Goal: Task Accomplishment & Management: Manage account settings

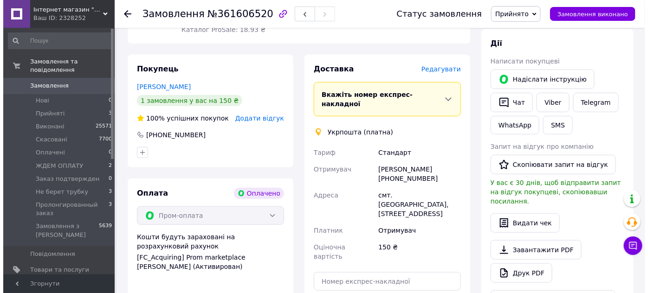
scroll to position [42, 0]
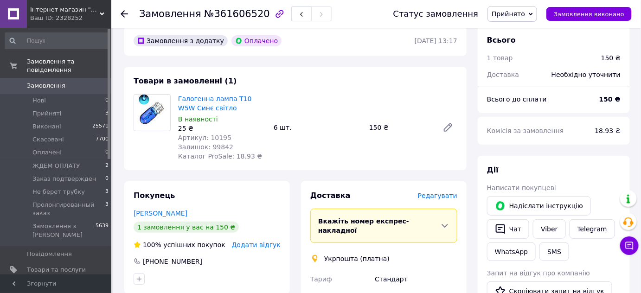
click at [521, 18] on span "Прийнято" at bounding box center [513, 14] width 50 height 16
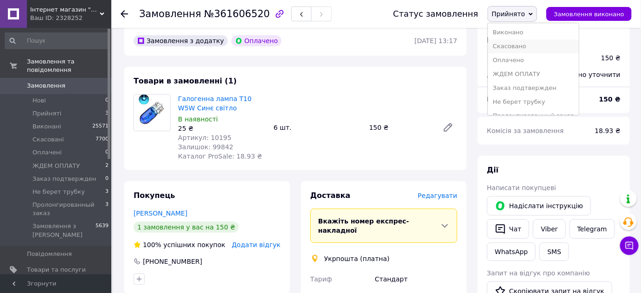
click at [526, 49] on li "Скасовано" at bounding box center [533, 46] width 90 height 14
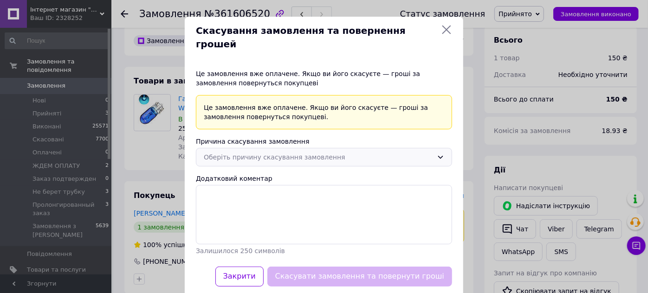
click at [259, 152] on div "Оберіть причину скасування замовлення" at bounding box center [318, 157] width 229 height 10
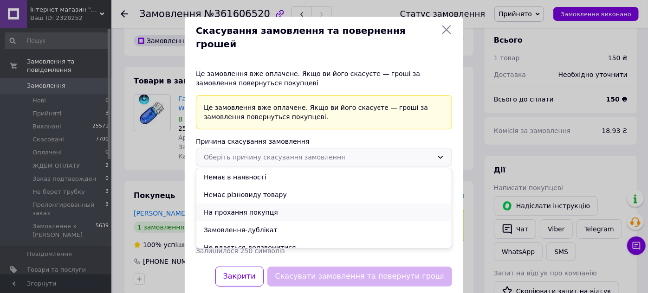
click at [251, 204] on li "На прохання покупця" at bounding box center [323, 213] width 255 height 18
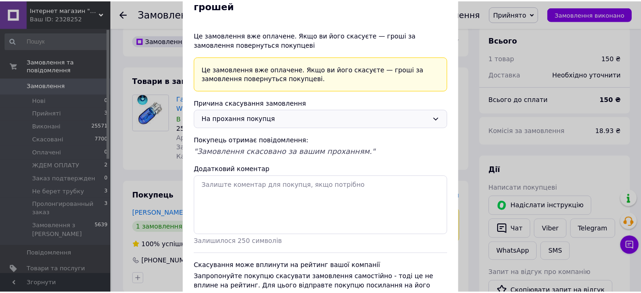
scroll to position [101, 0]
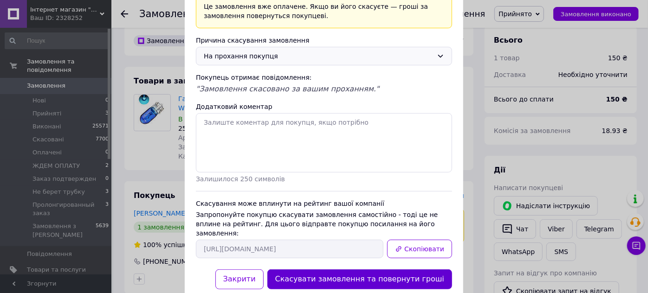
click at [385, 270] on button "Скасувати замовлення та повернути гроші" at bounding box center [359, 280] width 185 height 20
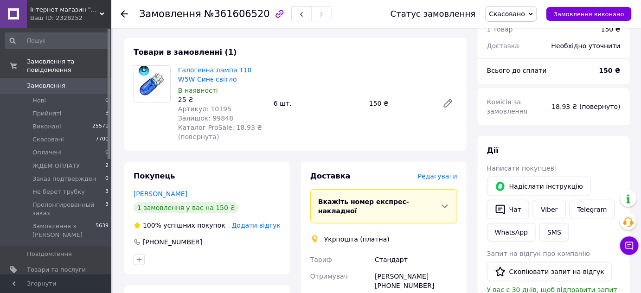
scroll to position [13, 0]
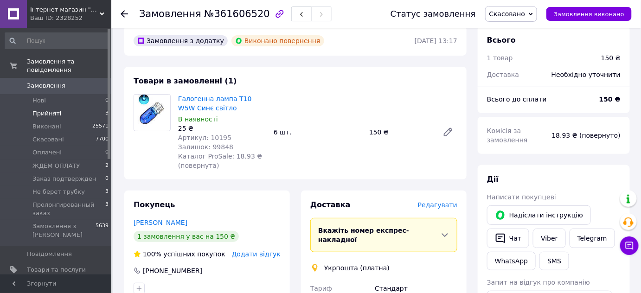
click at [79, 107] on li "Прийняті 3" at bounding box center [57, 113] width 114 height 13
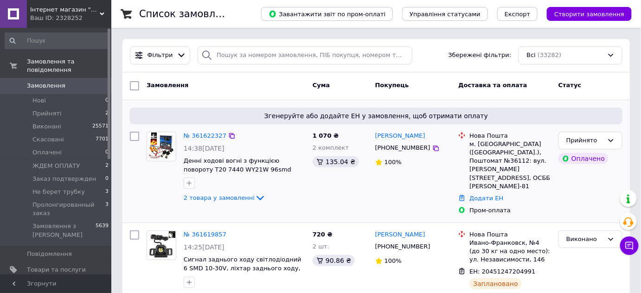
scroll to position [126, 0]
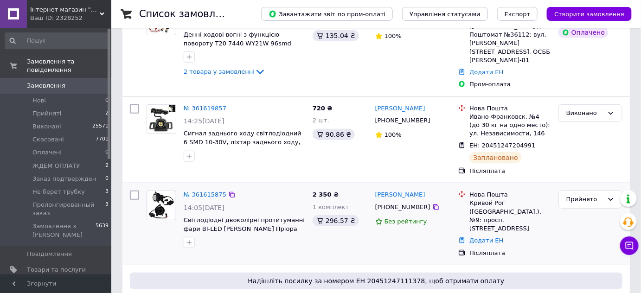
click at [169, 195] on img at bounding box center [161, 205] width 26 height 29
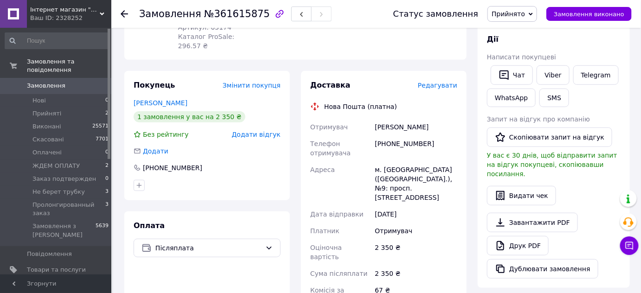
scroll to position [42, 0]
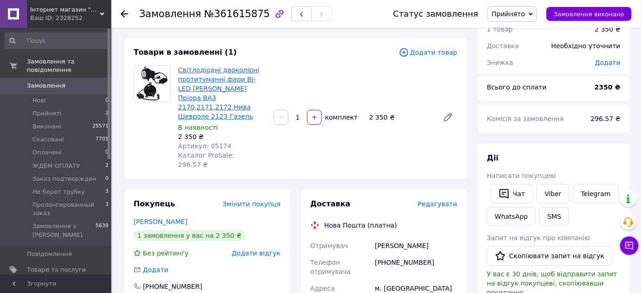
click at [221, 97] on link "Світлодіодні двоколірні протитуманні фари BI-LED [PERSON_NAME] Пріора ВАЗ 2170,…" at bounding box center [218, 93] width 81 height 54
click at [457, 200] on span "Редагувати" at bounding box center [437, 203] width 39 height 7
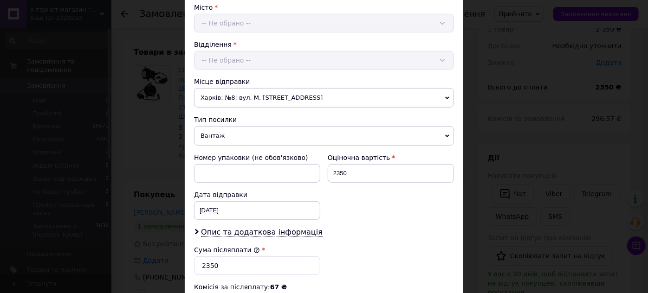
scroll to position [380, 0]
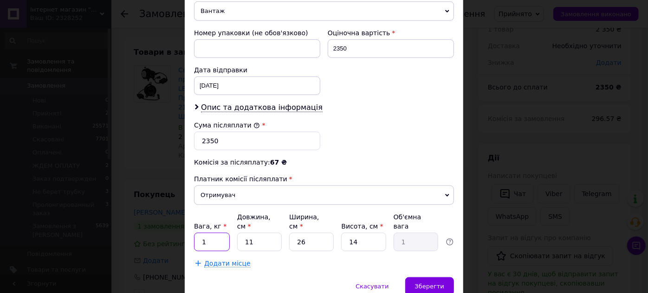
type input "2"
drag, startPoint x: 264, startPoint y: 227, endPoint x: 222, endPoint y: 237, distance: 42.9
click at [223, 236] on div "Вага, кг * 2 Довжина, см * 11 Ширина, см * 26 Висота, см * 14 Об'ємна вага 1" at bounding box center [324, 232] width 260 height 39
type input "2"
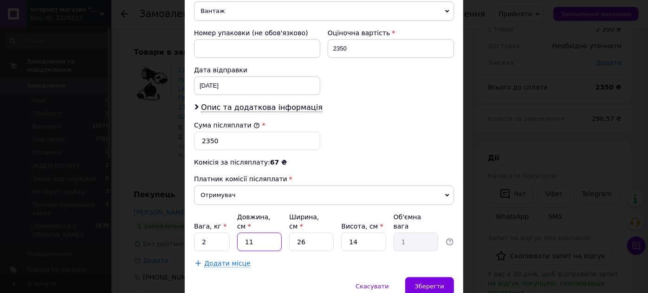
type input "0.18"
type input "20"
type input "1.82"
type input "20"
drag, startPoint x: 307, startPoint y: 231, endPoint x: 280, endPoint y: 239, distance: 28.2
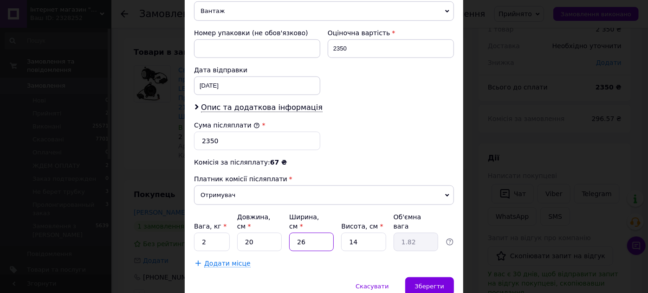
click at [279, 237] on div "Вага, кг * 2 Довжина, см * 20 Ширина, см * 26 Висота, см * 14 Об'ємна вага 1.82" at bounding box center [324, 232] width 260 height 39
type input "2"
type input "0.14"
type input "20"
type input "1.4"
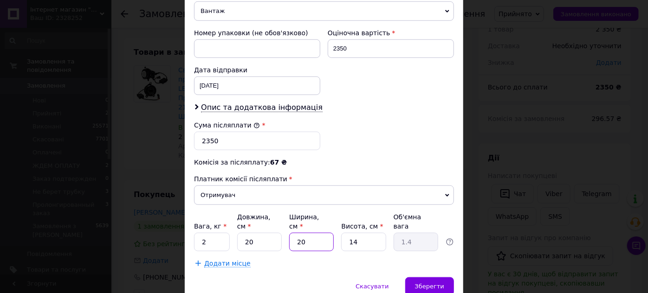
type input "20"
drag, startPoint x: 361, startPoint y: 226, endPoint x: 328, endPoint y: 239, distance: 35.4
type input "2"
type input "0.2"
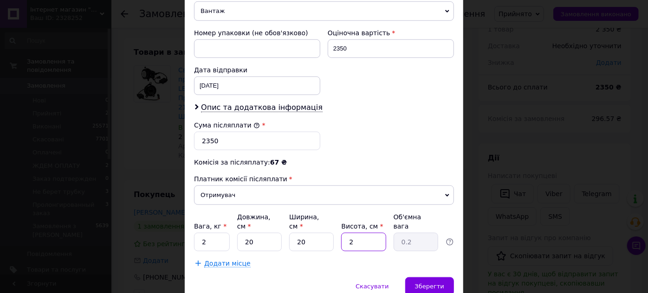
type input "20"
type input "2"
type input "20"
drag, startPoint x: 422, startPoint y: 268, endPoint x: 425, endPoint y: 273, distance: 6.4
click at [422, 277] on div "Зберегти" at bounding box center [429, 286] width 49 height 19
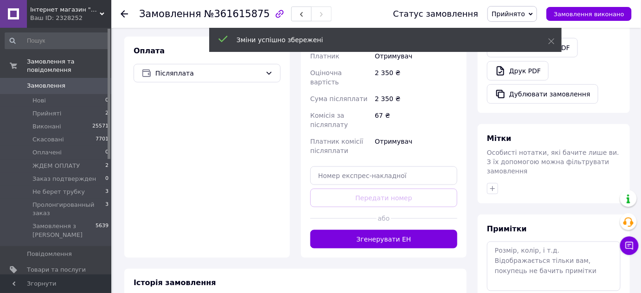
scroll to position [422, 0]
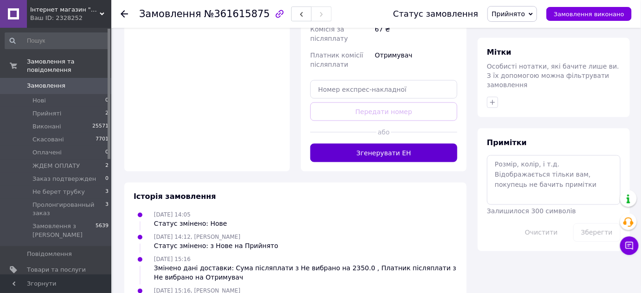
click at [396, 144] on button "Згенерувати ЕН" at bounding box center [383, 153] width 147 height 19
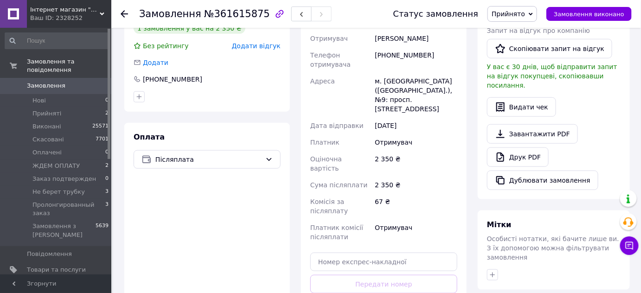
scroll to position [211, 0]
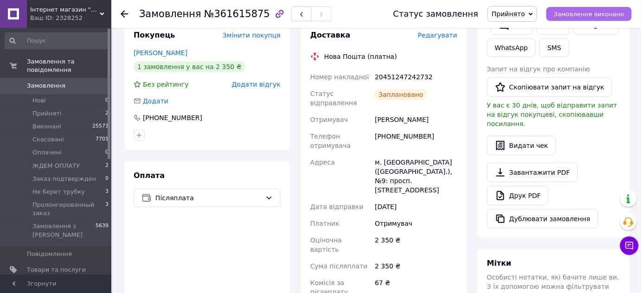
click at [578, 14] on span "Замовлення виконано" at bounding box center [589, 14] width 71 height 7
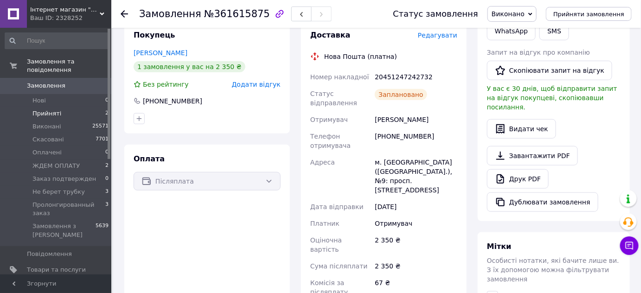
click at [87, 107] on li "Прийняті 2" at bounding box center [57, 113] width 114 height 13
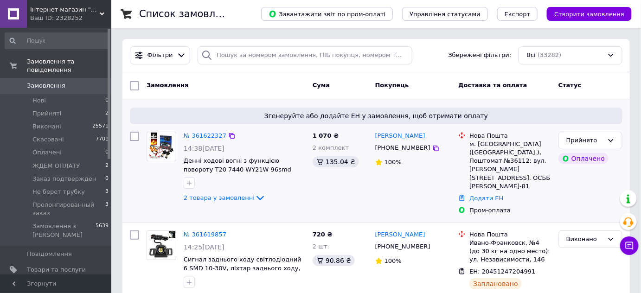
click at [164, 152] on img at bounding box center [161, 146] width 27 height 29
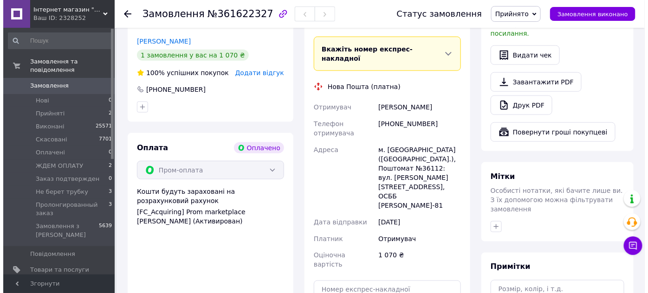
scroll to position [253, 0]
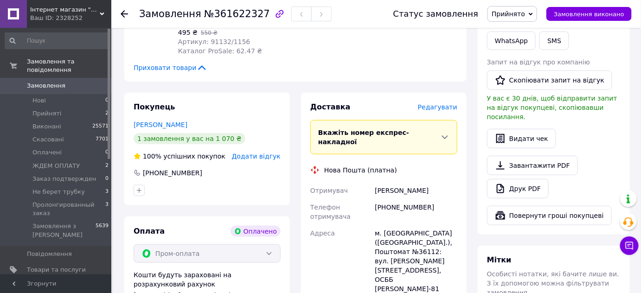
click at [442, 103] on span "Редагувати" at bounding box center [437, 106] width 39 height 7
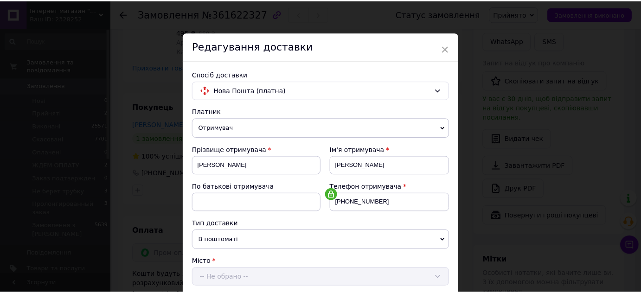
scroll to position [319, 0]
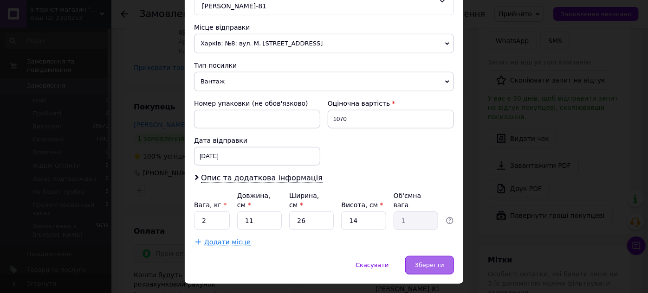
click at [436, 262] on span "Зберегти" at bounding box center [429, 265] width 29 height 7
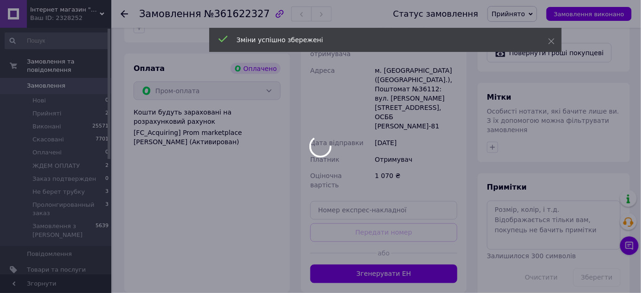
scroll to position [506, 0]
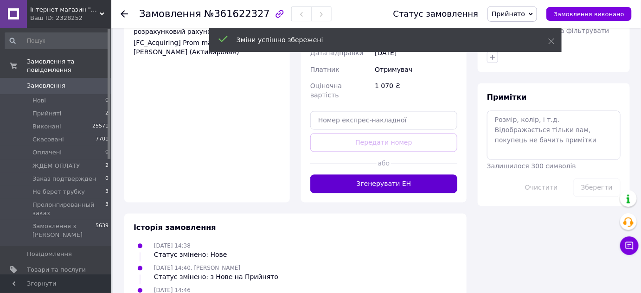
click at [378, 175] on button "Згенерувати ЕН" at bounding box center [383, 184] width 147 height 19
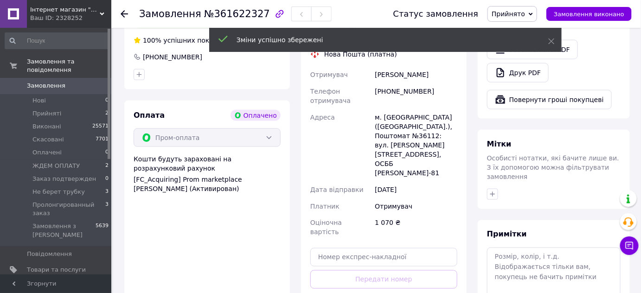
scroll to position [295, 0]
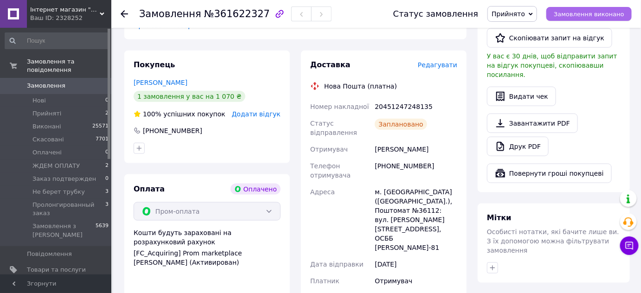
click at [595, 16] on span "Замовлення виконано" at bounding box center [589, 14] width 71 height 7
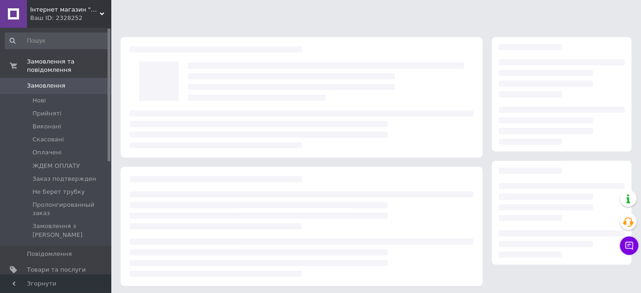
scroll to position [131, 0]
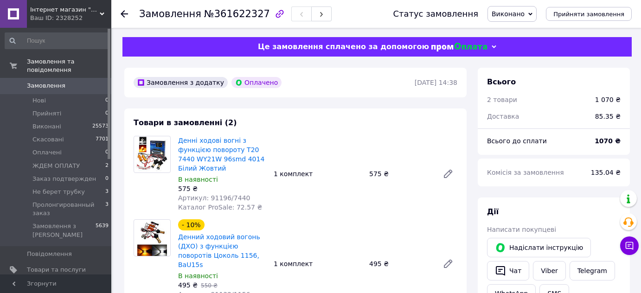
scroll to position [131, 0]
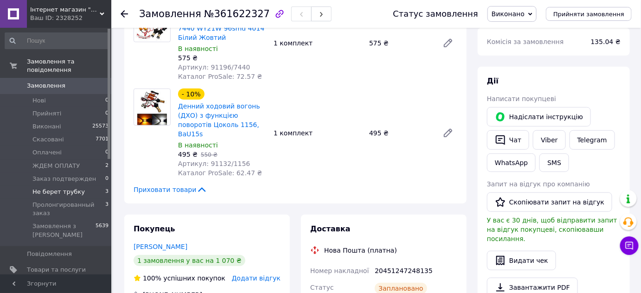
click at [77, 188] on span "Не берет трубку" at bounding box center [58, 192] width 52 height 8
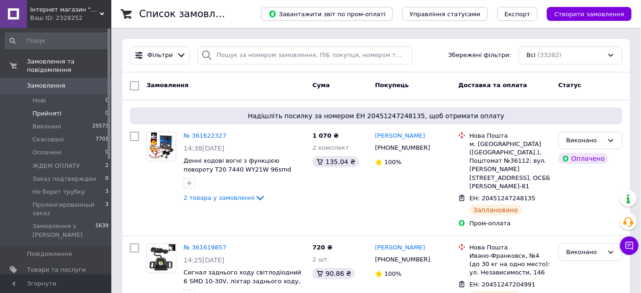
click at [81, 107] on li "Прийняті 0" at bounding box center [57, 113] width 114 height 13
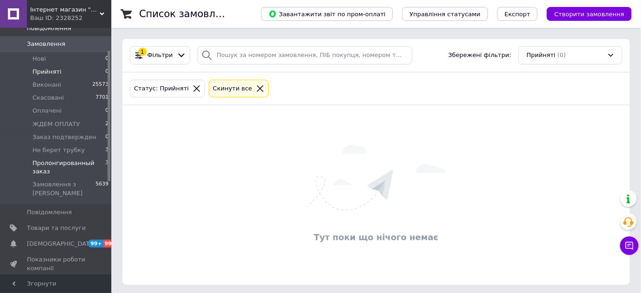
scroll to position [42, 0]
click at [62, 157] on li "Пролонгированный заказ 3" at bounding box center [57, 167] width 114 height 21
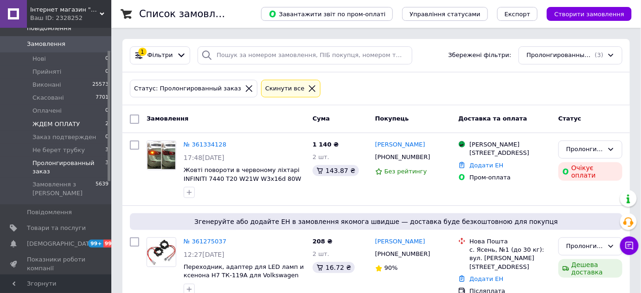
click at [67, 120] on span "ЖДЕМ ОПЛАТУ" at bounding box center [55, 124] width 47 height 8
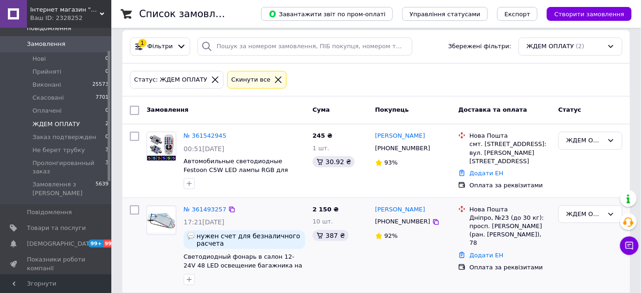
scroll to position [17, 0]
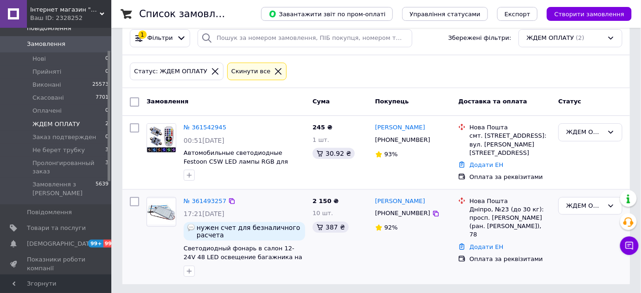
click at [162, 209] on img at bounding box center [161, 212] width 29 height 26
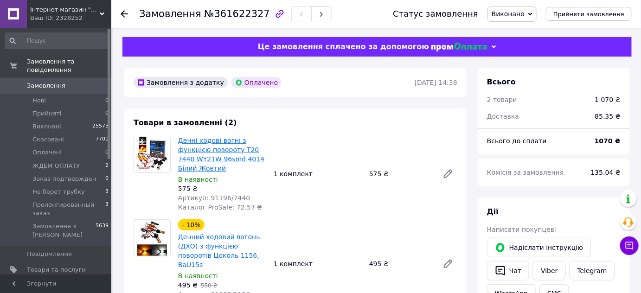
click at [217, 154] on link "Денні ходові вогні з функцією повороту T20 7440 WY21W 96smd 4014 Білий Жовтий" at bounding box center [221, 154] width 86 height 35
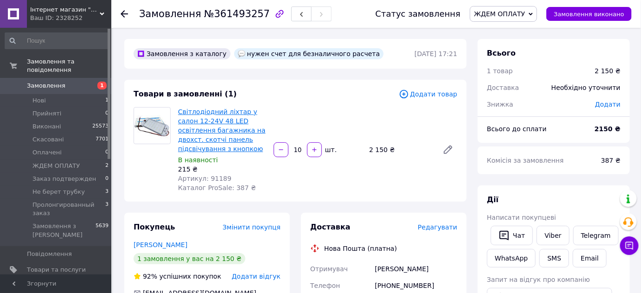
click at [217, 140] on link "Світлодіодний ліхтар у салон 12-24V 48 LED освітлення багажника на двохст. скот…" at bounding box center [222, 130] width 88 height 45
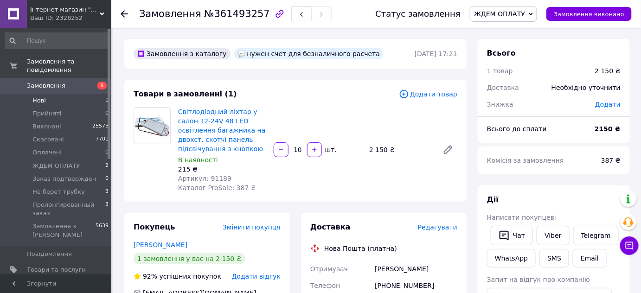
click at [83, 94] on li "Нові 1" at bounding box center [57, 100] width 114 height 13
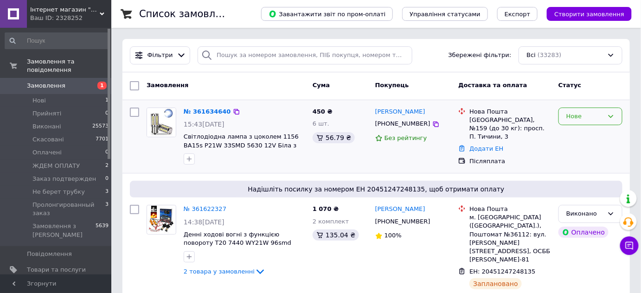
click at [587, 112] on div "Нове" at bounding box center [585, 117] width 37 height 10
click at [588, 139] on li "Прийнято" at bounding box center [590, 135] width 63 height 17
click at [159, 121] on img at bounding box center [161, 122] width 29 height 29
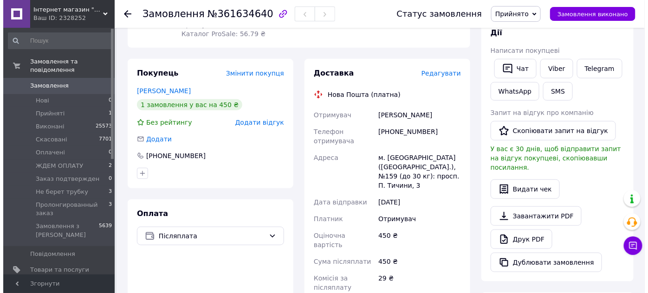
scroll to position [168, 0]
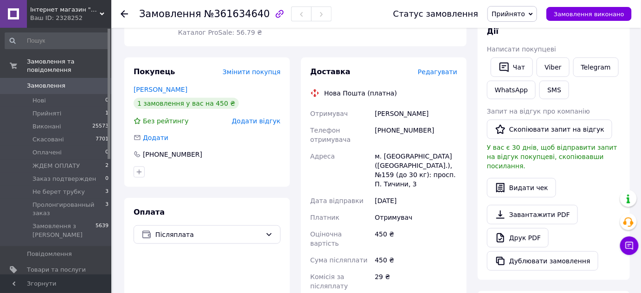
click at [443, 68] on span "Редагувати" at bounding box center [437, 71] width 39 height 7
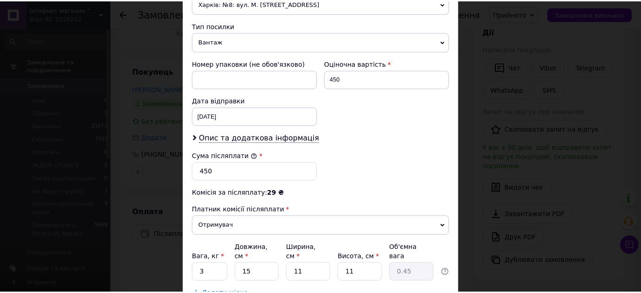
scroll to position [411, 0]
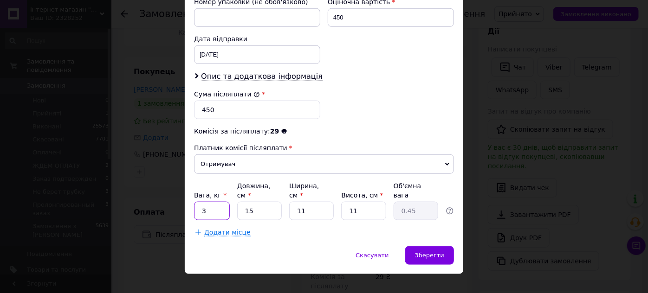
drag, startPoint x: 208, startPoint y: 203, endPoint x: 194, endPoint y: 206, distance: 14.4
click at [194, 206] on input "3" at bounding box center [212, 211] width 36 height 19
type input "0.5"
click at [421, 252] on span "Зберегти" at bounding box center [429, 255] width 29 height 7
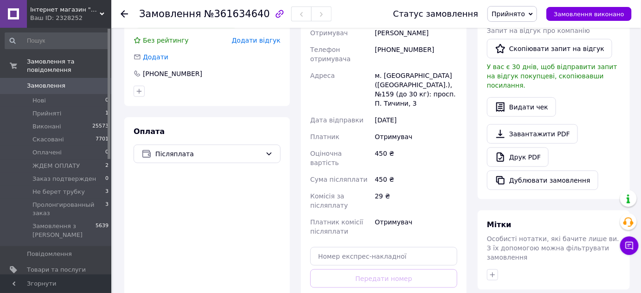
scroll to position [295, 0]
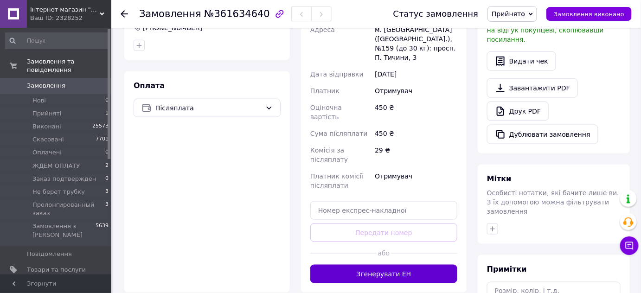
click at [361, 265] on button "Згенерувати ЕН" at bounding box center [383, 274] width 147 height 19
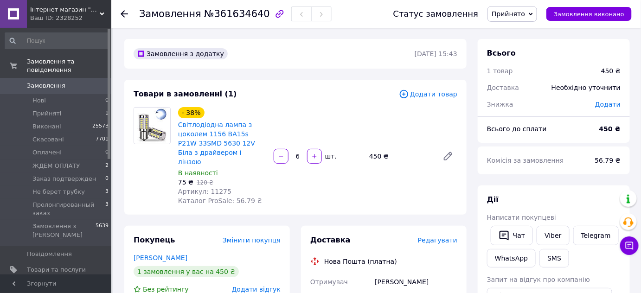
scroll to position [168, 0]
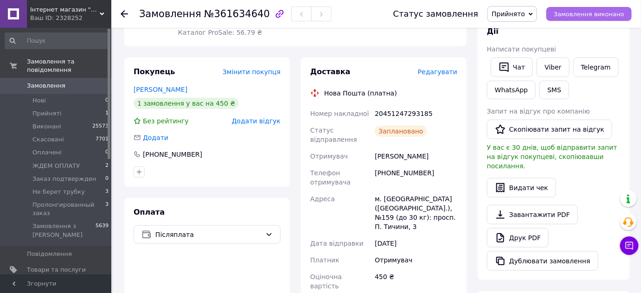
click at [578, 12] on span "Замовлення виконано" at bounding box center [589, 14] width 71 height 7
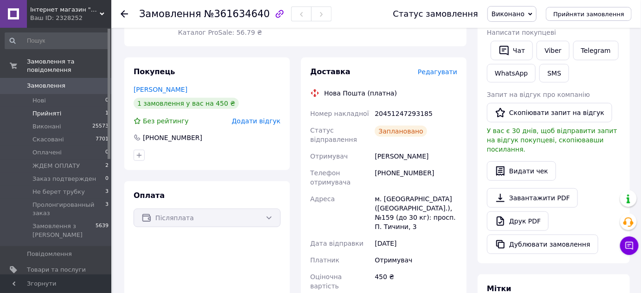
click at [73, 107] on li "Прийняті 1" at bounding box center [57, 113] width 114 height 13
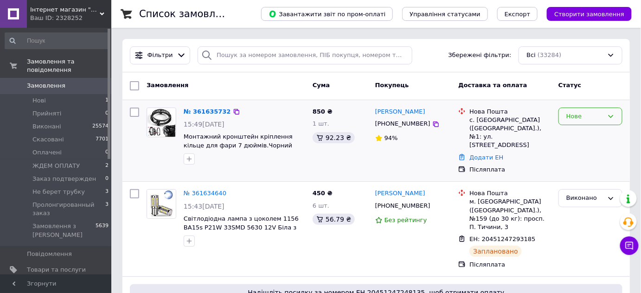
click at [584, 110] on div "Нове" at bounding box center [591, 117] width 64 height 18
click at [590, 137] on li "Прийнято" at bounding box center [590, 135] width 63 height 17
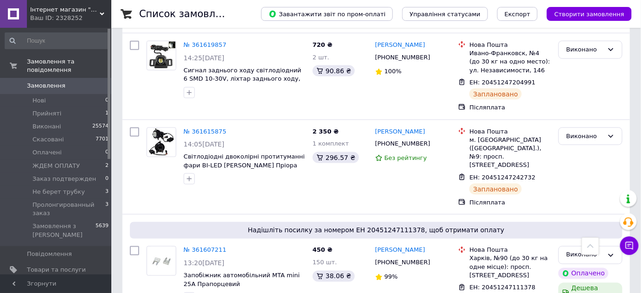
scroll to position [717, 0]
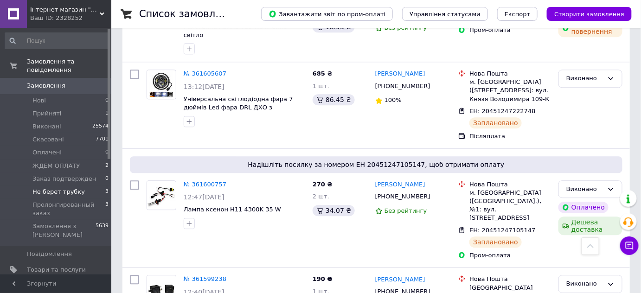
click at [79, 187] on li "Не берет трубку 3" at bounding box center [57, 192] width 114 height 13
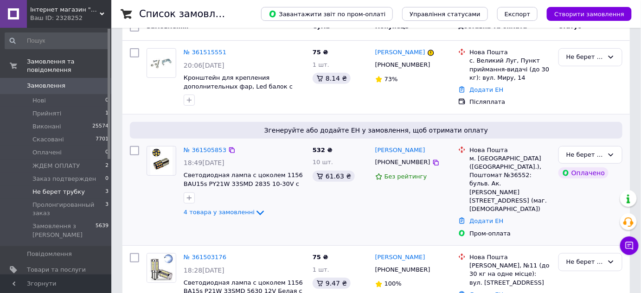
scroll to position [109, 0]
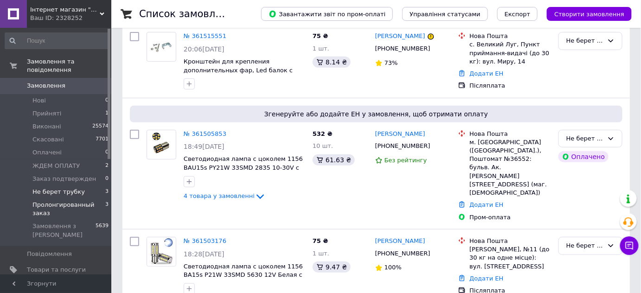
click at [51, 201] on span "Пролонгированный заказ" at bounding box center [68, 209] width 73 height 17
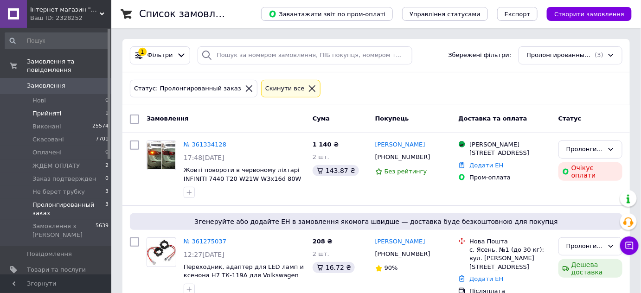
click at [77, 107] on li "Прийняті 1" at bounding box center [57, 113] width 114 height 13
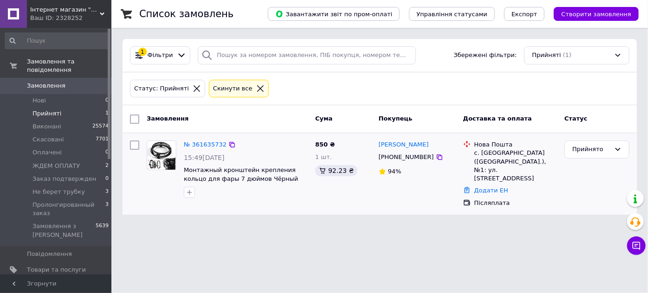
click at [173, 156] on img at bounding box center [162, 155] width 28 height 29
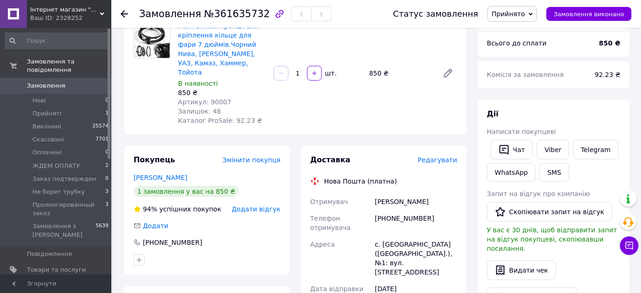
scroll to position [42, 0]
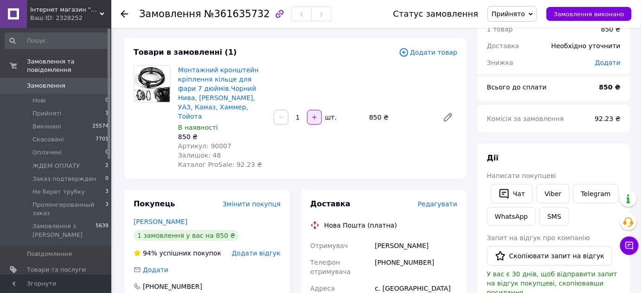
click at [315, 111] on button "button" at bounding box center [314, 117] width 15 height 15
type input "2"
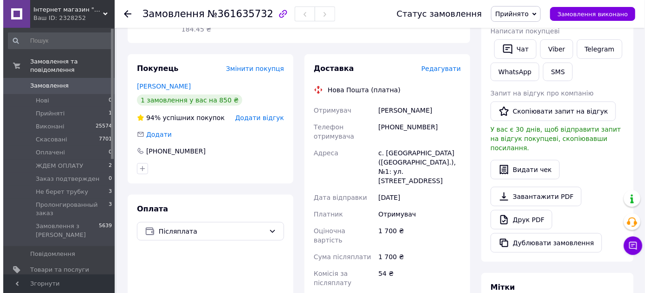
scroll to position [126, 0]
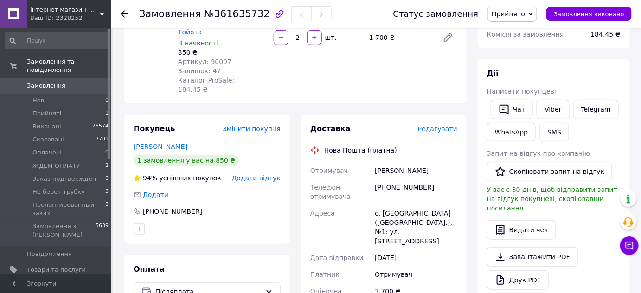
click at [437, 125] on span "Редагувати" at bounding box center [437, 128] width 39 height 7
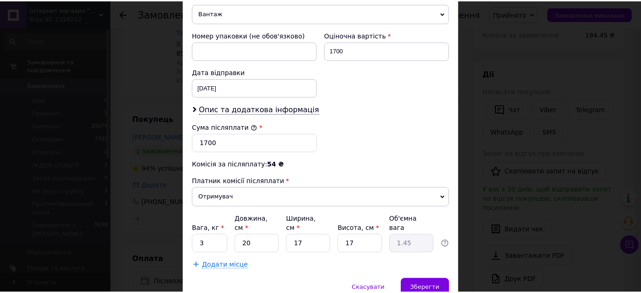
scroll to position [411, 0]
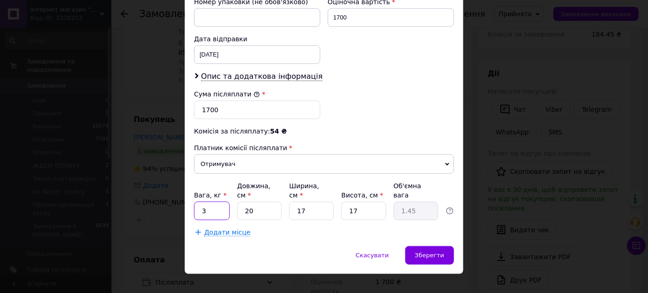
drag, startPoint x: 206, startPoint y: 195, endPoint x: 193, endPoint y: 199, distance: 14.0
click at [194, 202] on input "3" at bounding box center [212, 211] width 36 height 19
type input "2"
click at [440, 252] on span "Зберегти" at bounding box center [429, 255] width 29 height 7
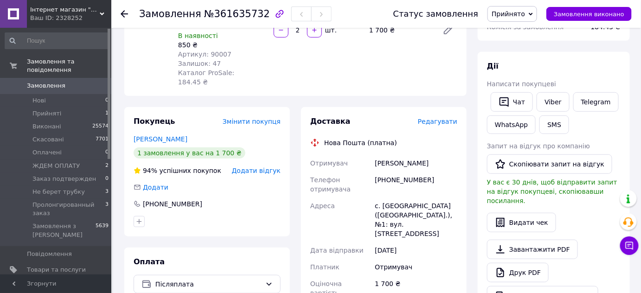
scroll to position [422, 0]
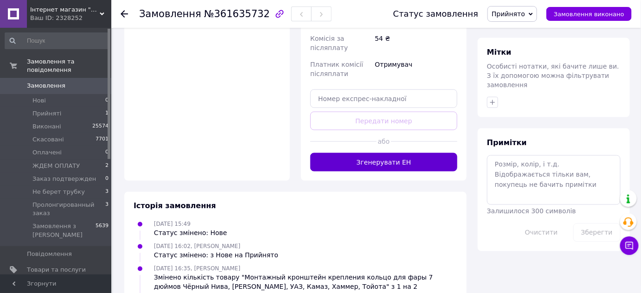
click at [368, 153] on button "Згенерувати ЕН" at bounding box center [383, 162] width 147 height 19
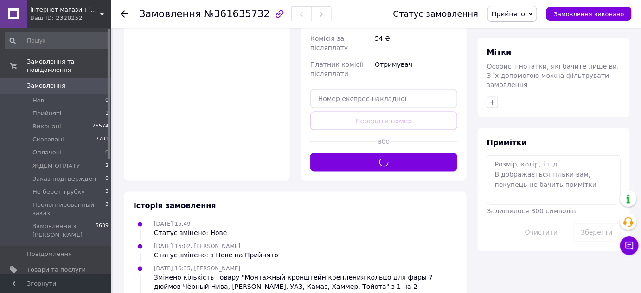
scroll to position [126, 0]
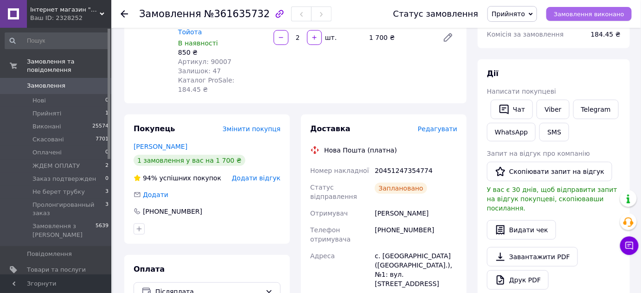
click at [573, 19] on button "Замовлення виконано" at bounding box center [589, 14] width 85 height 14
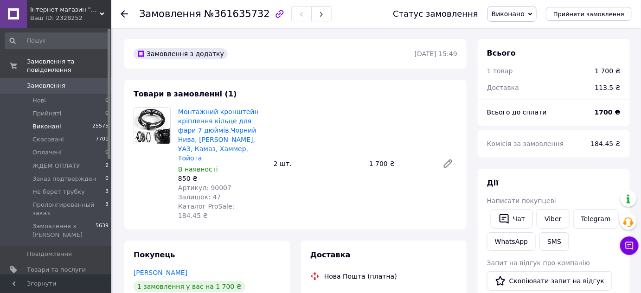
click at [68, 121] on li "Виконані 25575" at bounding box center [57, 126] width 114 height 13
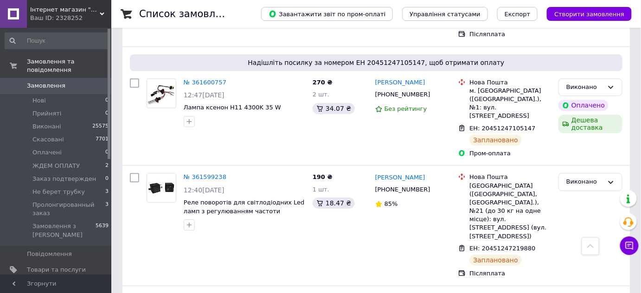
scroll to position [886, 0]
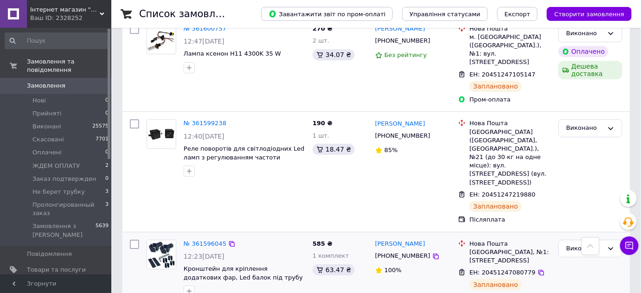
click at [156, 240] on img at bounding box center [161, 254] width 29 height 29
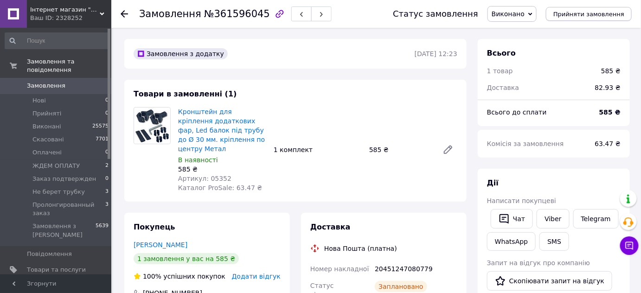
click at [584, 12] on span "Прийняти замовлення" at bounding box center [589, 14] width 71 height 7
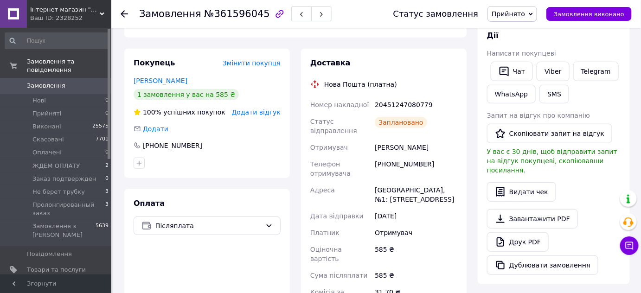
scroll to position [168, 0]
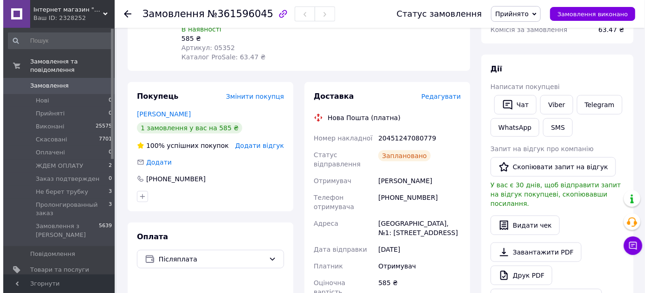
scroll to position [15, 0]
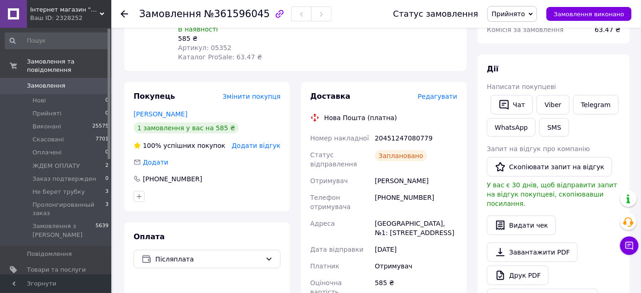
click at [442, 93] on span "Редагувати" at bounding box center [437, 96] width 39 height 7
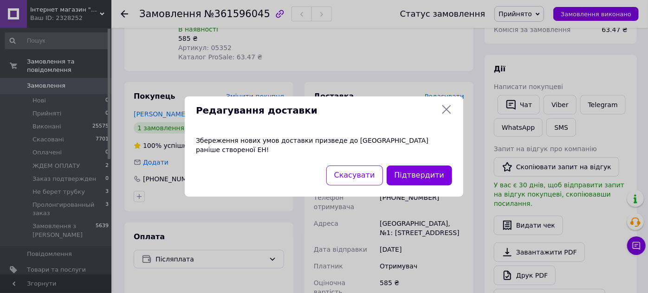
scroll to position [6, 0]
click at [430, 174] on button "Підтвердити" at bounding box center [419, 176] width 65 height 20
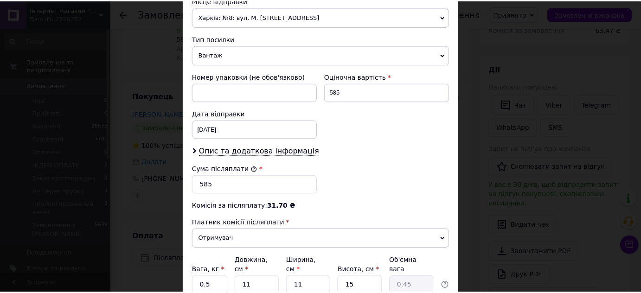
scroll to position [411, 0]
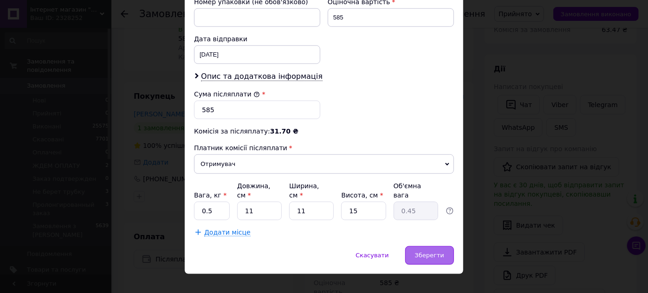
click at [420, 252] on span "Зберегти" at bounding box center [429, 255] width 29 height 7
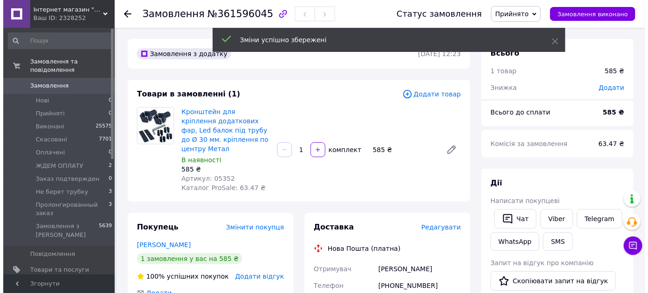
scroll to position [37, 0]
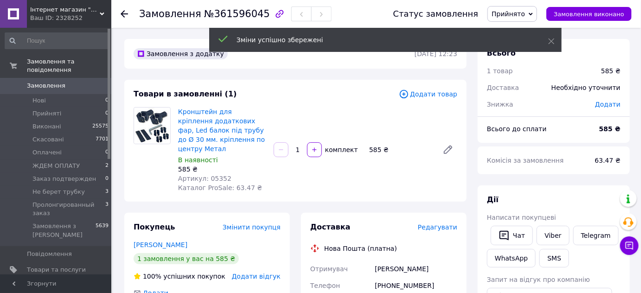
click at [525, 11] on span "Прийнято" at bounding box center [508, 13] width 33 height 7
click at [555, 41] on div "Зміни успішно збережені" at bounding box center [385, 40] width 353 height 24
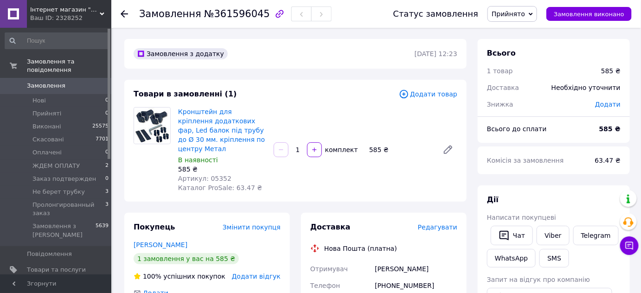
click at [525, 16] on span "Прийнято" at bounding box center [508, 13] width 33 height 7
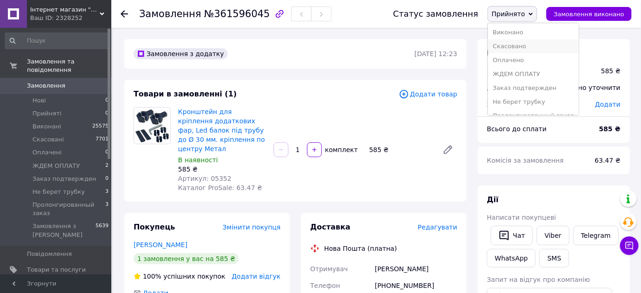
click at [536, 46] on li "Скасовано" at bounding box center [533, 46] width 90 height 14
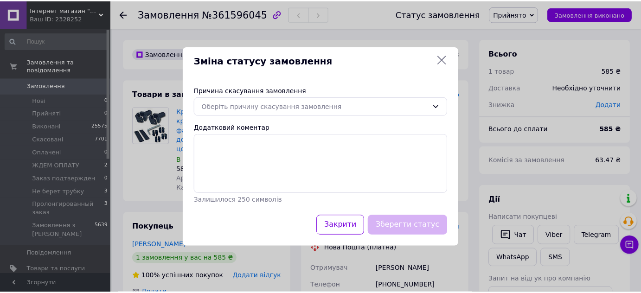
scroll to position [28, 0]
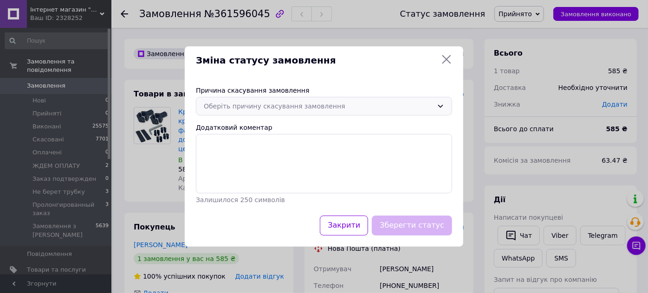
click at [359, 109] on div "Оберіть причину скасування замовлення" at bounding box center [318, 106] width 229 height 10
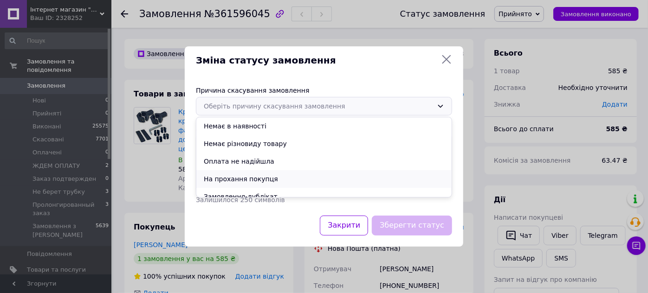
click at [303, 178] on li "На прохання покупця" at bounding box center [323, 179] width 255 height 18
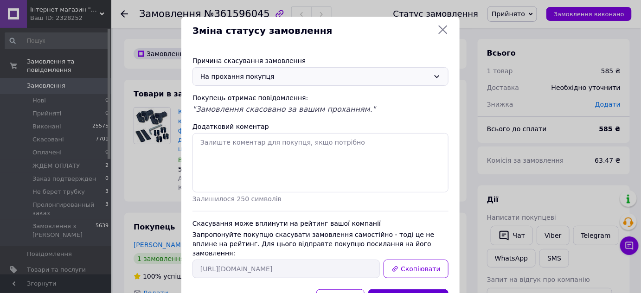
scroll to position [37, 0]
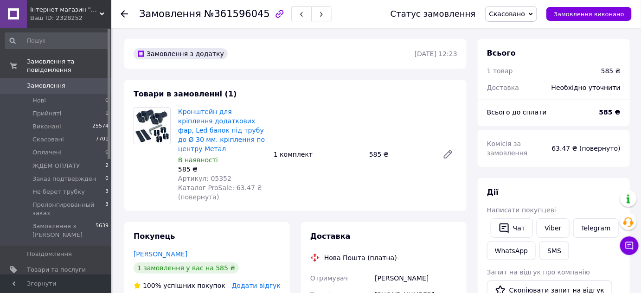
scroll to position [69, 0]
click at [62, 107] on li "Прийняті 1" at bounding box center [57, 113] width 114 height 13
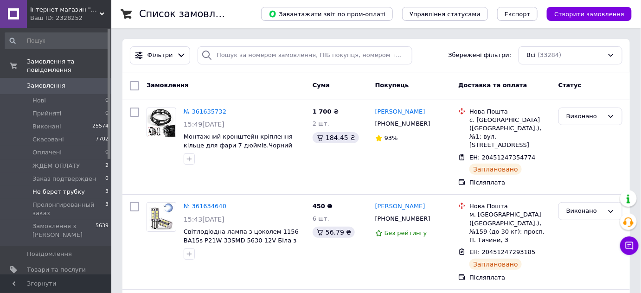
click at [68, 188] on span "Не берет трубку" at bounding box center [58, 192] width 52 height 8
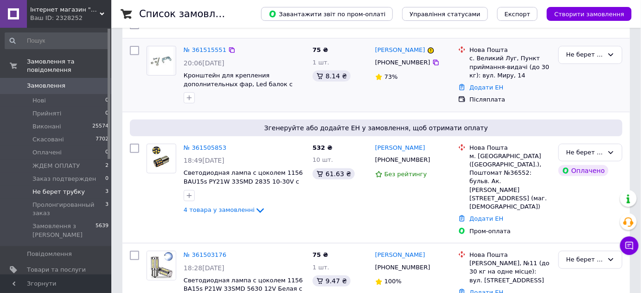
scroll to position [109, 0]
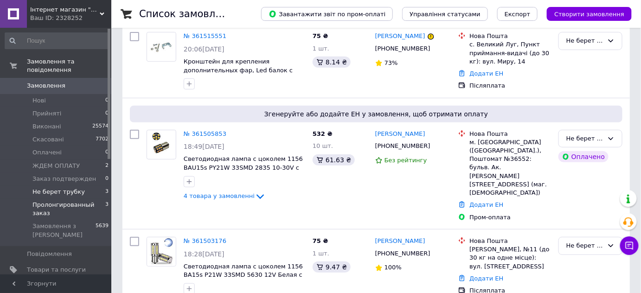
click at [85, 201] on span "Пролонгированный заказ" at bounding box center [68, 209] width 73 height 17
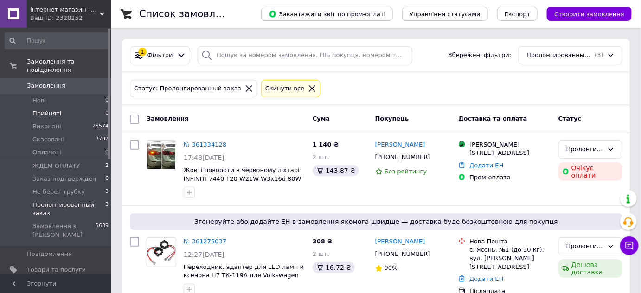
click at [79, 110] on li "Прийняті 0" at bounding box center [57, 113] width 114 height 13
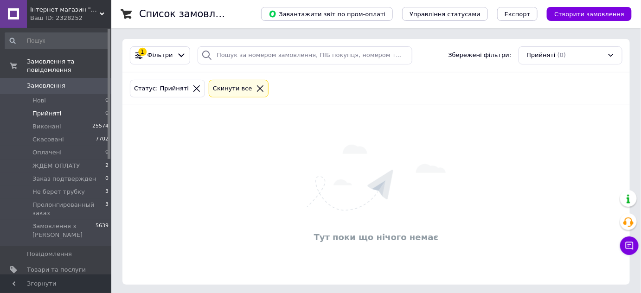
click at [73, 107] on li "Прийняті 0" at bounding box center [57, 113] width 114 height 13
click at [41, 97] on span "Нові" at bounding box center [38, 101] width 13 height 8
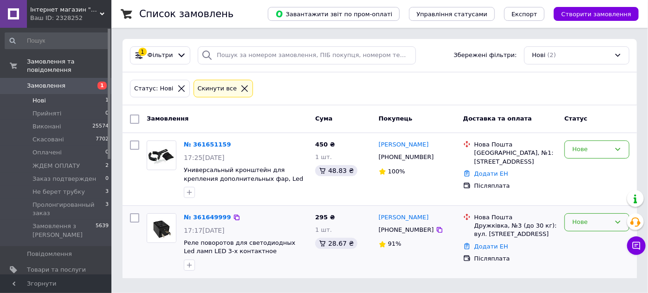
click at [591, 225] on div "Нове" at bounding box center [591, 223] width 38 height 10
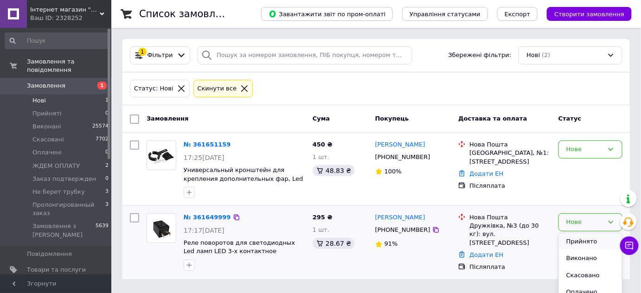
click at [584, 240] on li "Прийнято" at bounding box center [590, 241] width 63 height 17
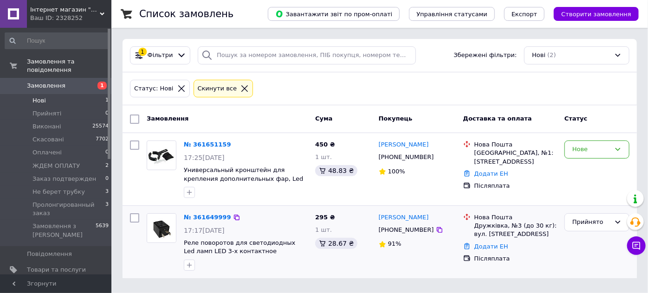
click at [159, 232] on img at bounding box center [161, 228] width 29 height 29
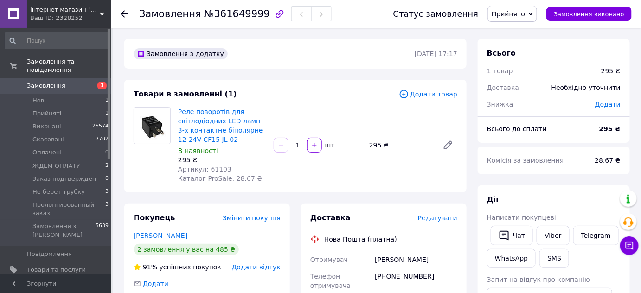
click at [515, 12] on span "Прийнято" at bounding box center [508, 13] width 33 height 7
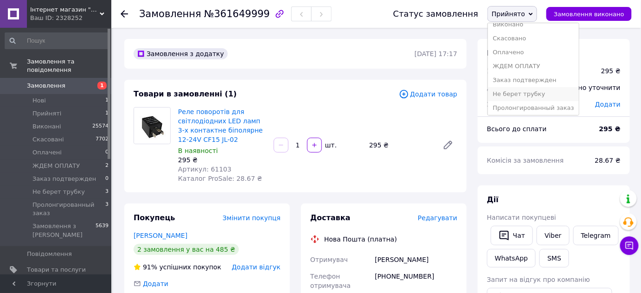
scroll to position [10, 0]
click at [533, 90] on li "Не берет трубку" at bounding box center [533, 92] width 90 height 14
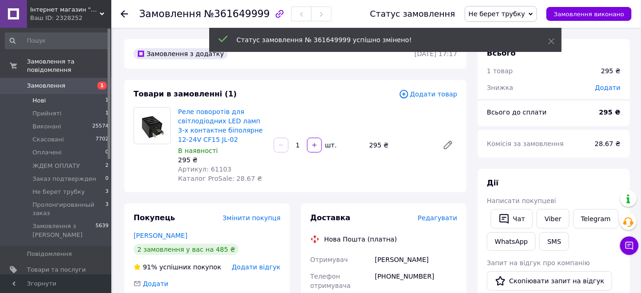
click at [73, 94] on li "Нові 1" at bounding box center [57, 100] width 114 height 13
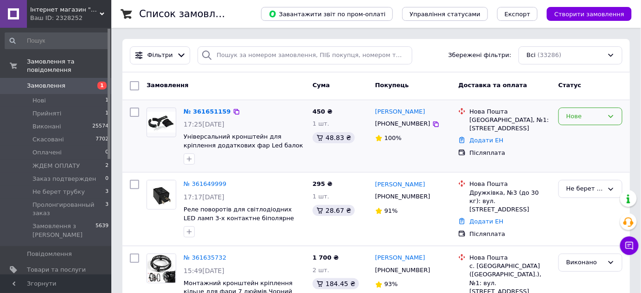
click at [594, 115] on div "Нове" at bounding box center [585, 117] width 37 height 10
click at [583, 167] on li "Скасовано" at bounding box center [590, 169] width 63 height 17
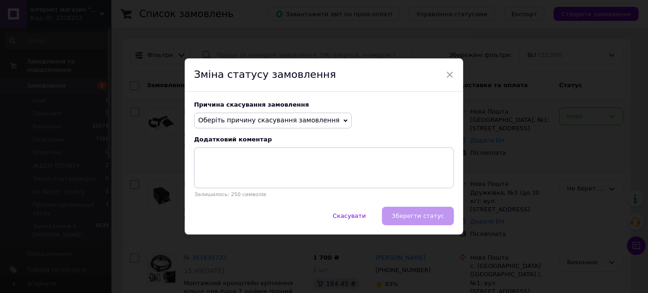
click at [288, 123] on span "Оберіть причину скасування замовлення" at bounding box center [269, 119] width 142 height 7
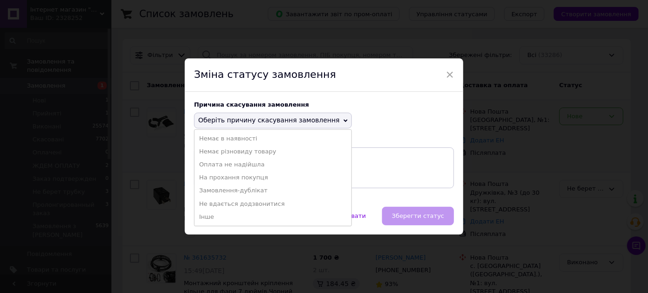
click at [449, 77] on span "×" at bounding box center [449, 75] width 8 height 16
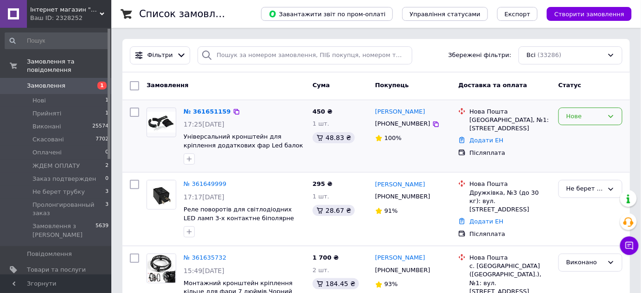
click at [576, 116] on div "Нове" at bounding box center [585, 117] width 37 height 10
click at [578, 140] on li "Прийнято" at bounding box center [590, 135] width 63 height 17
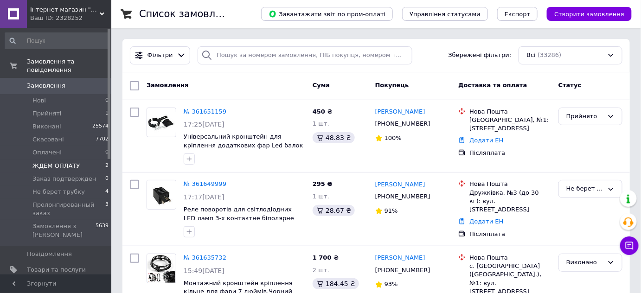
click at [68, 162] on span "ЖДЕМ ОПЛАТУ" at bounding box center [55, 166] width 47 height 8
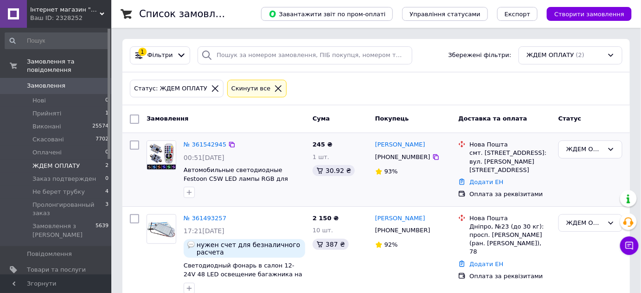
scroll to position [17, 0]
click at [74, 146] on li "Оплачені 1" at bounding box center [57, 152] width 114 height 13
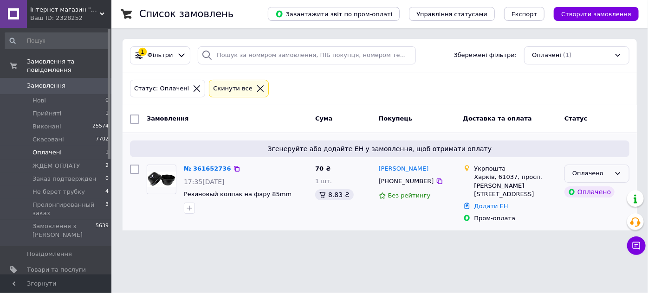
click at [602, 175] on div "Оплачено" at bounding box center [591, 174] width 38 height 10
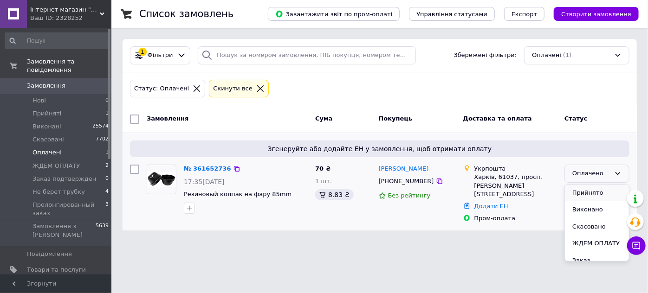
click at [594, 193] on li "Прийнято" at bounding box center [597, 193] width 64 height 17
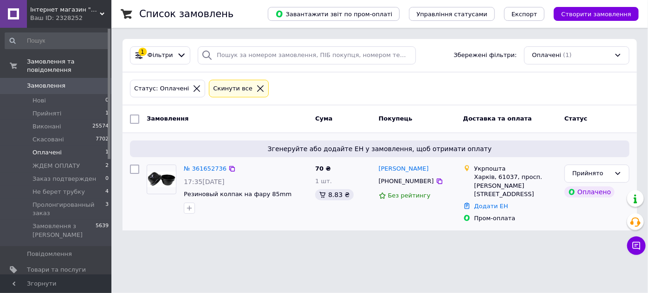
click at [165, 183] on img at bounding box center [161, 179] width 29 height 15
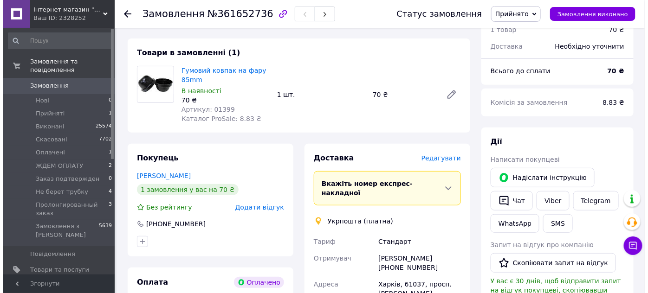
scroll to position [126, 0]
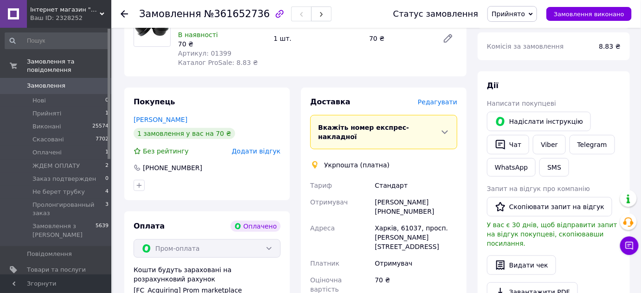
click at [442, 105] on span "Редагувати" at bounding box center [437, 101] width 39 height 7
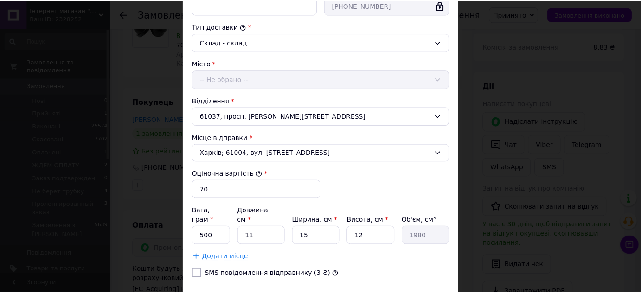
scroll to position [284, 0]
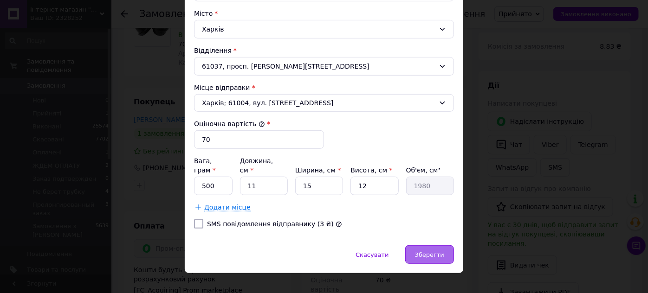
click at [418, 249] on div "Зберегти" at bounding box center [429, 254] width 49 height 19
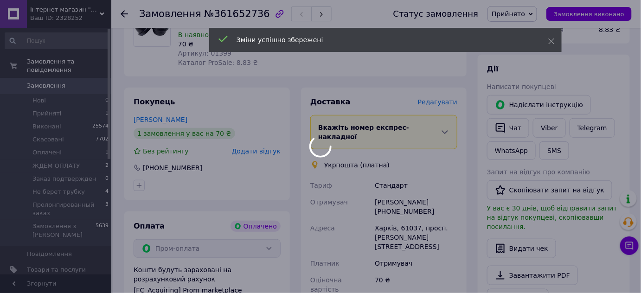
scroll to position [337, 0]
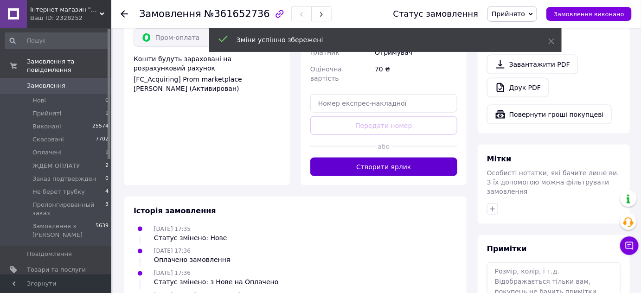
click at [384, 158] on button "Створити ярлик" at bounding box center [383, 167] width 147 height 19
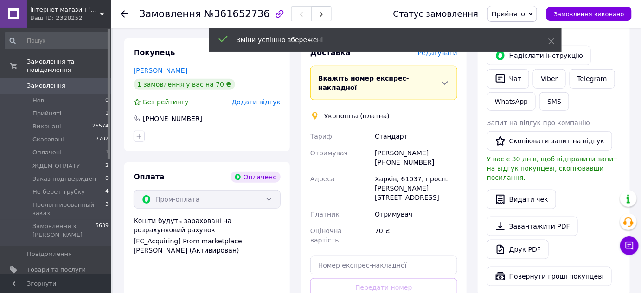
scroll to position [168, 0]
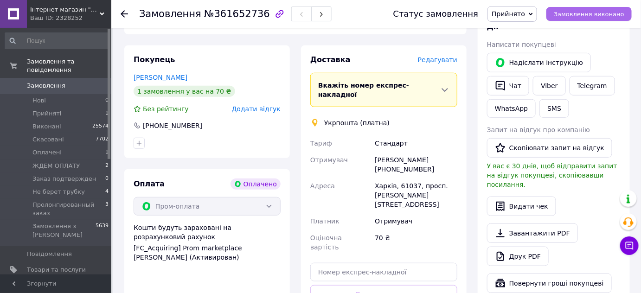
click at [589, 14] on span "Замовлення виконано" at bounding box center [589, 14] width 71 height 7
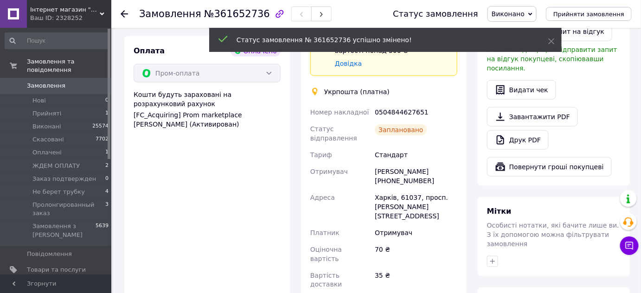
scroll to position [380, 0]
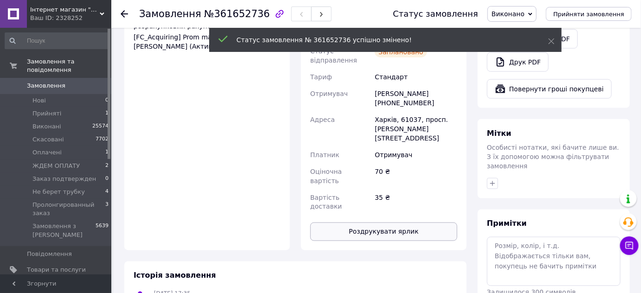
click at [389, 223] on button "Роздрукувати ярлик" at bounding box center [383, 232] width 147 height 19
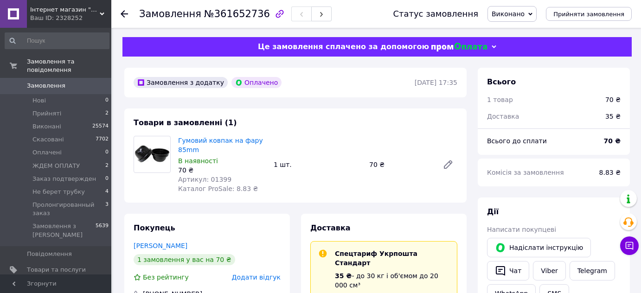
scroll to position [131, 0]
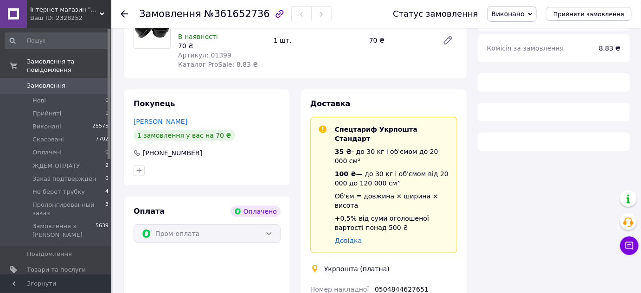
scroll to position [131, 0]
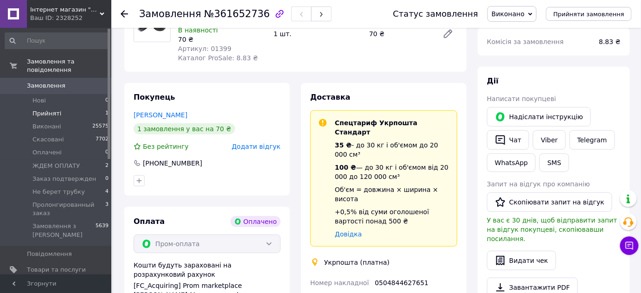
click at [55, 110] on li "Прийняті 1" at bounding box center [57, 113] width 114 height 13
